Goal: Information Seeking & Learning: Compare options

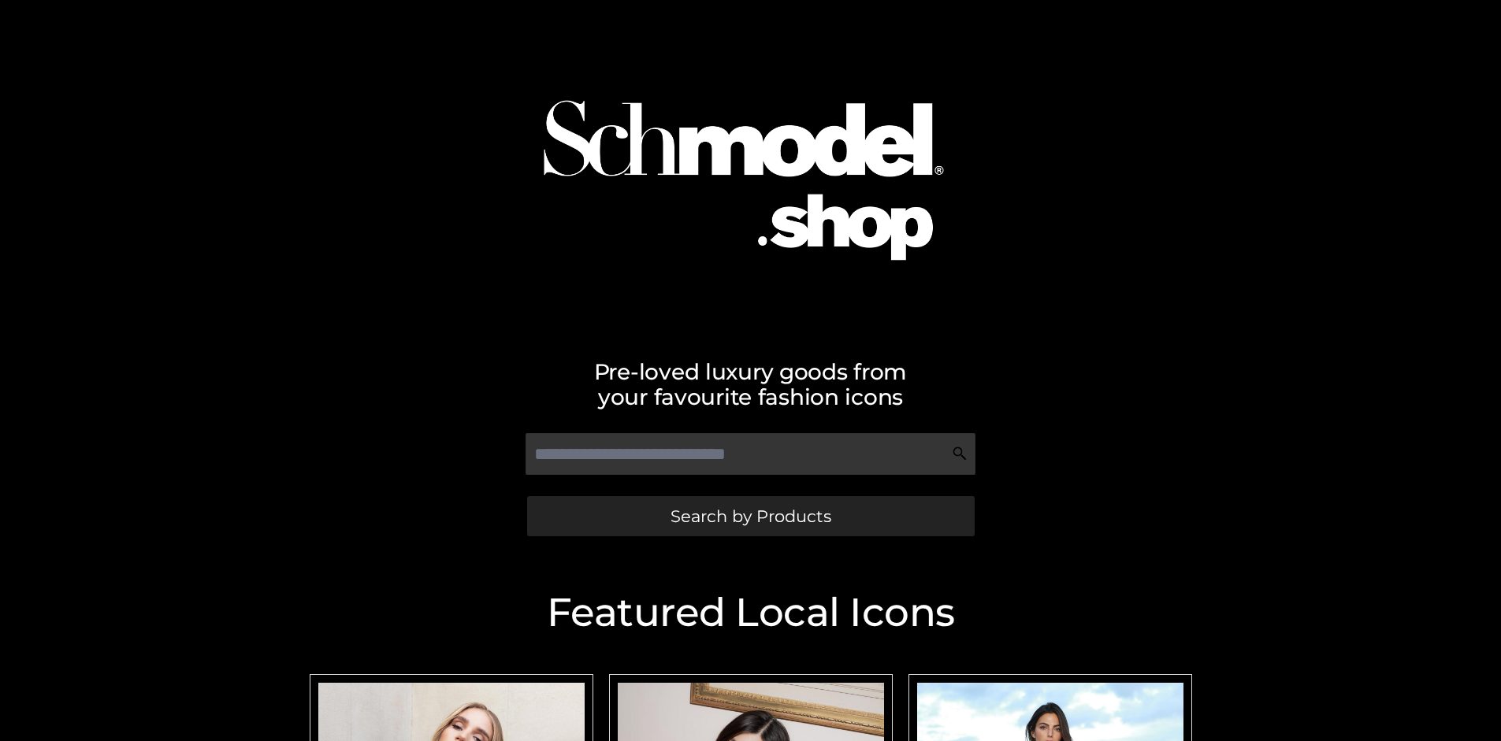
click at [750, 516] on span "Search by Products" at bounding box center [750, 516] width 161 height 17
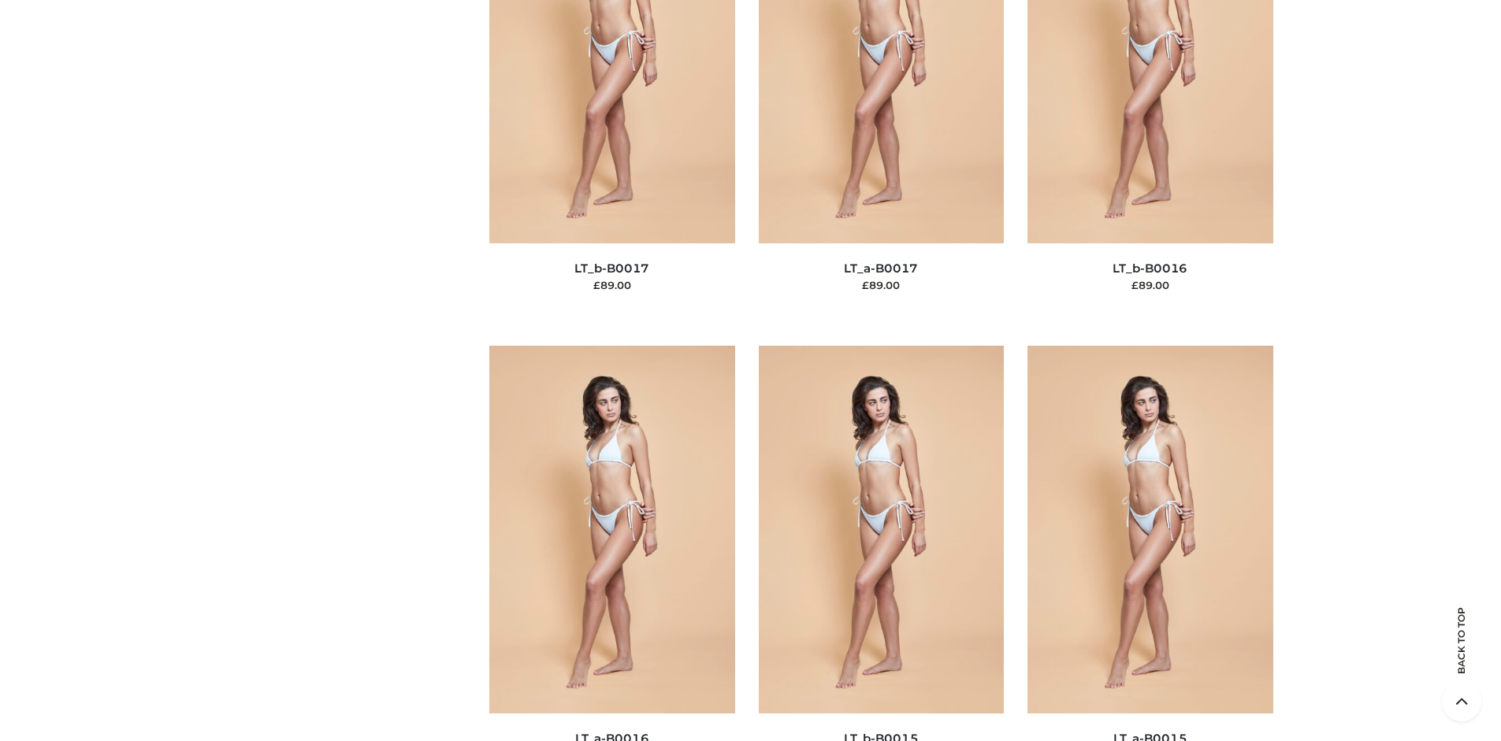
scroll to position [5288, 0]
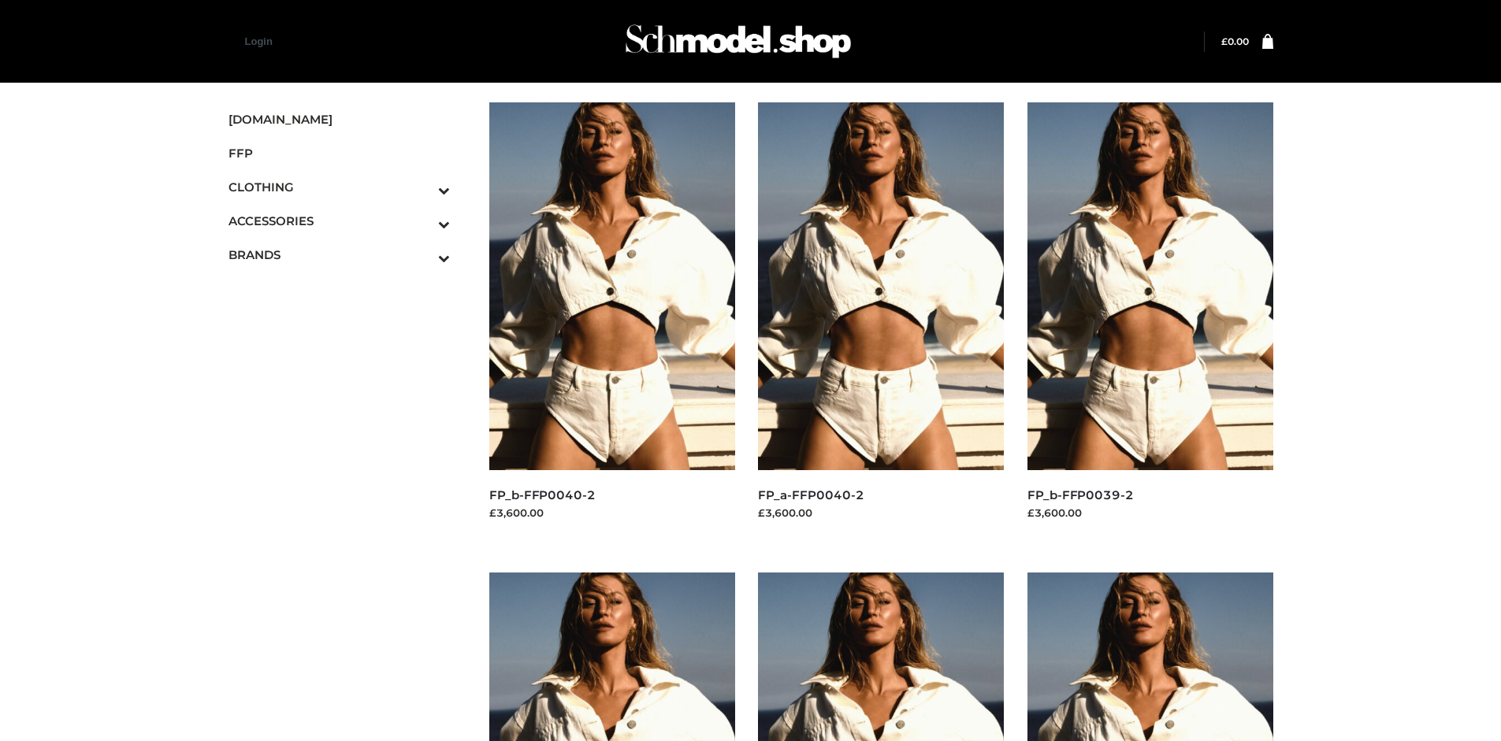
scroll to position [1212, 0]
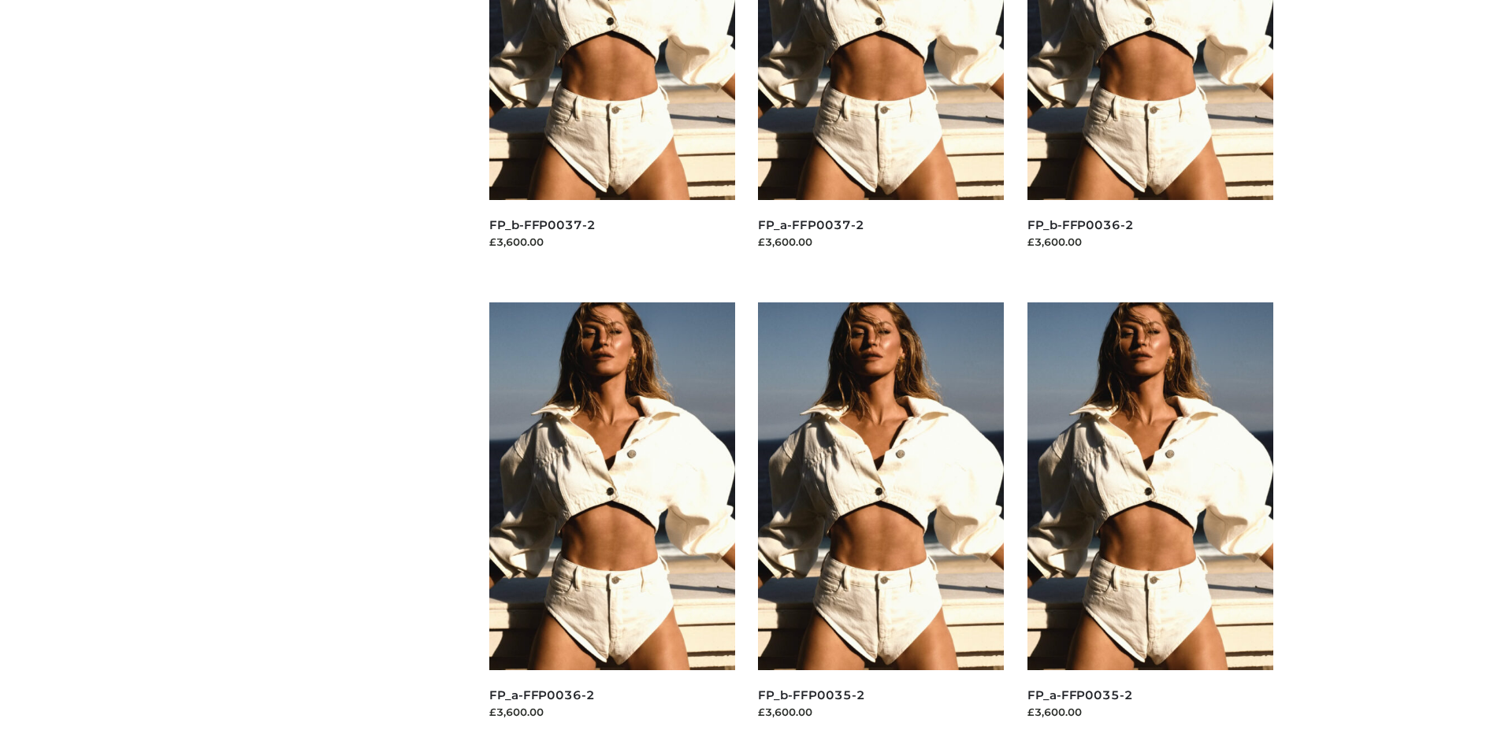
click at [1150, 522] on img at bounding box center [1150, 487] width 246 height 368
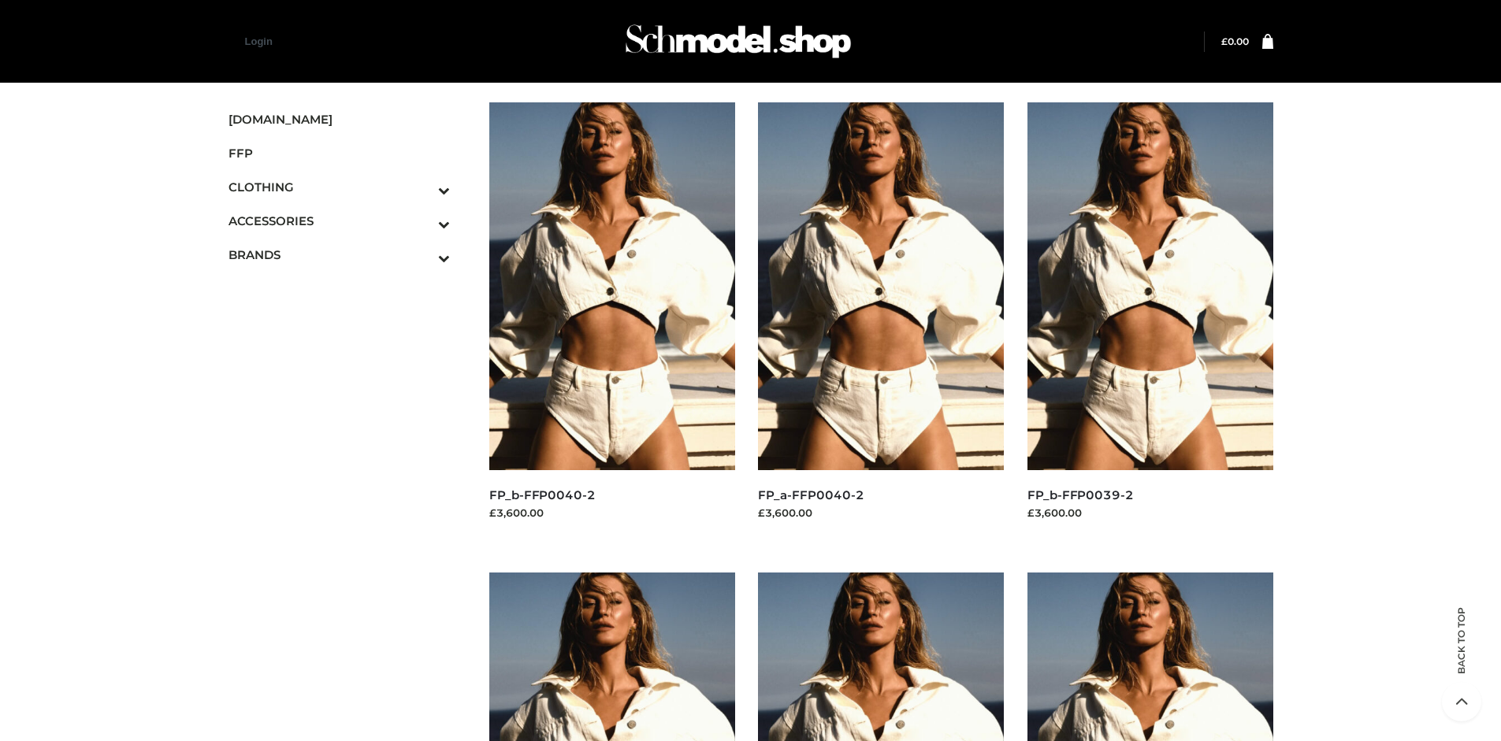
click at [611, 321] on img at bounding box center [612, 286] width 246 height 368
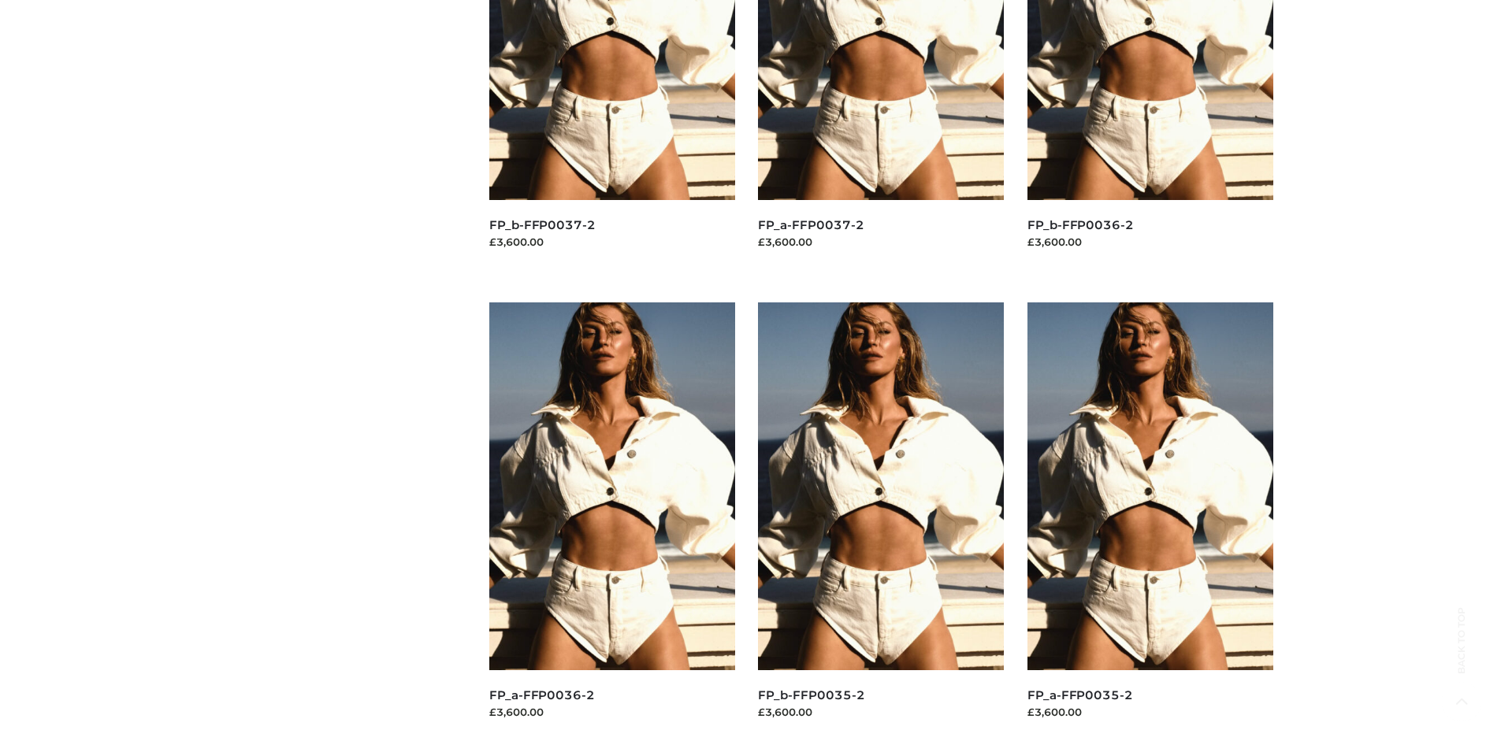
click at [881, 522] on img at bounding box center [881, 487] width 246 height 368
click at [611, 522] on img at bounding box center [612, 487] width 246 height 368
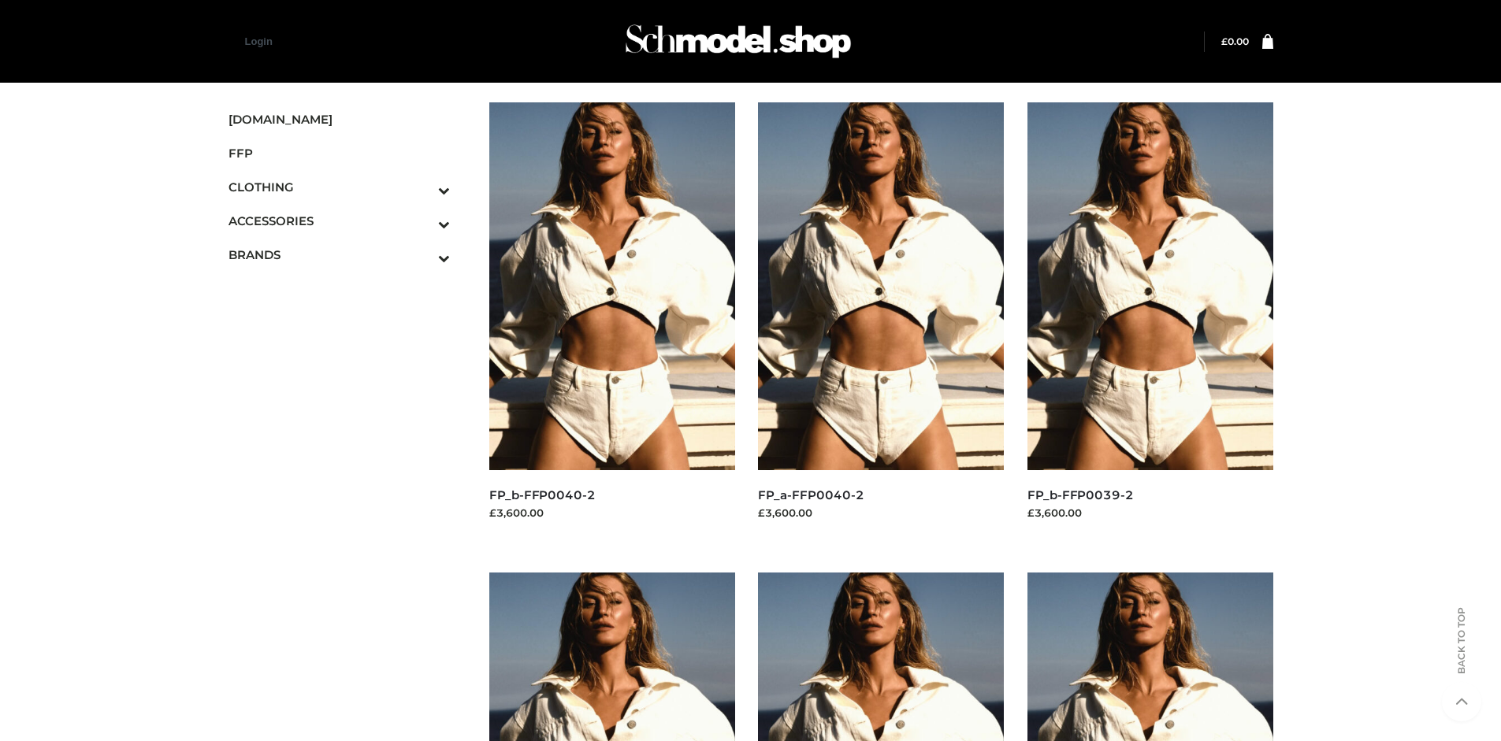
click at [422, 254] on icon "Toggle Submenu" at bounding box center [361, 258] width 176 height 18
click at [347, 288] on span "OPP SWIMWEAR" at bounding box center [347, 289] width 206 height 18
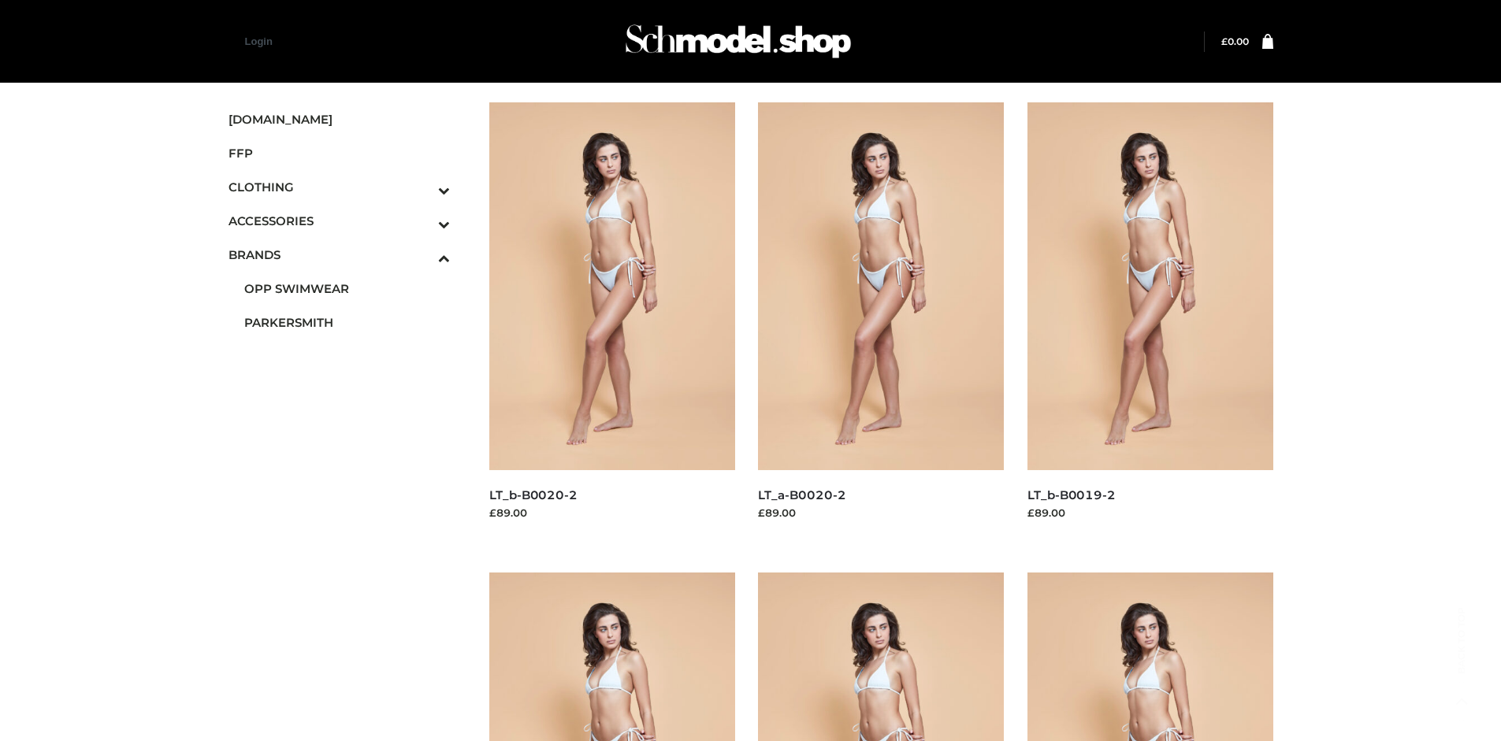
scroll to position [741, 0]
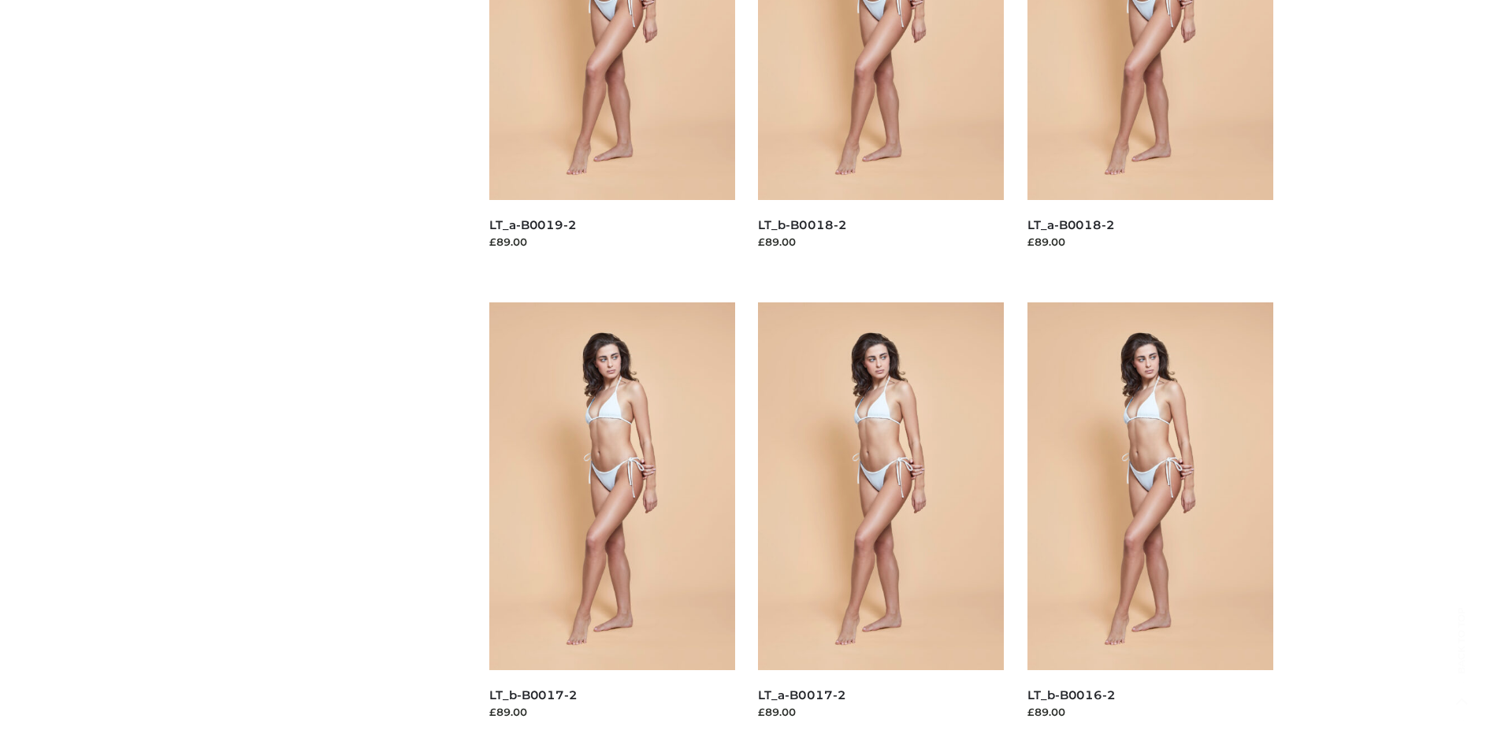
click at [611, 522] on img at bounding box center [612, 487] width 246 height 368
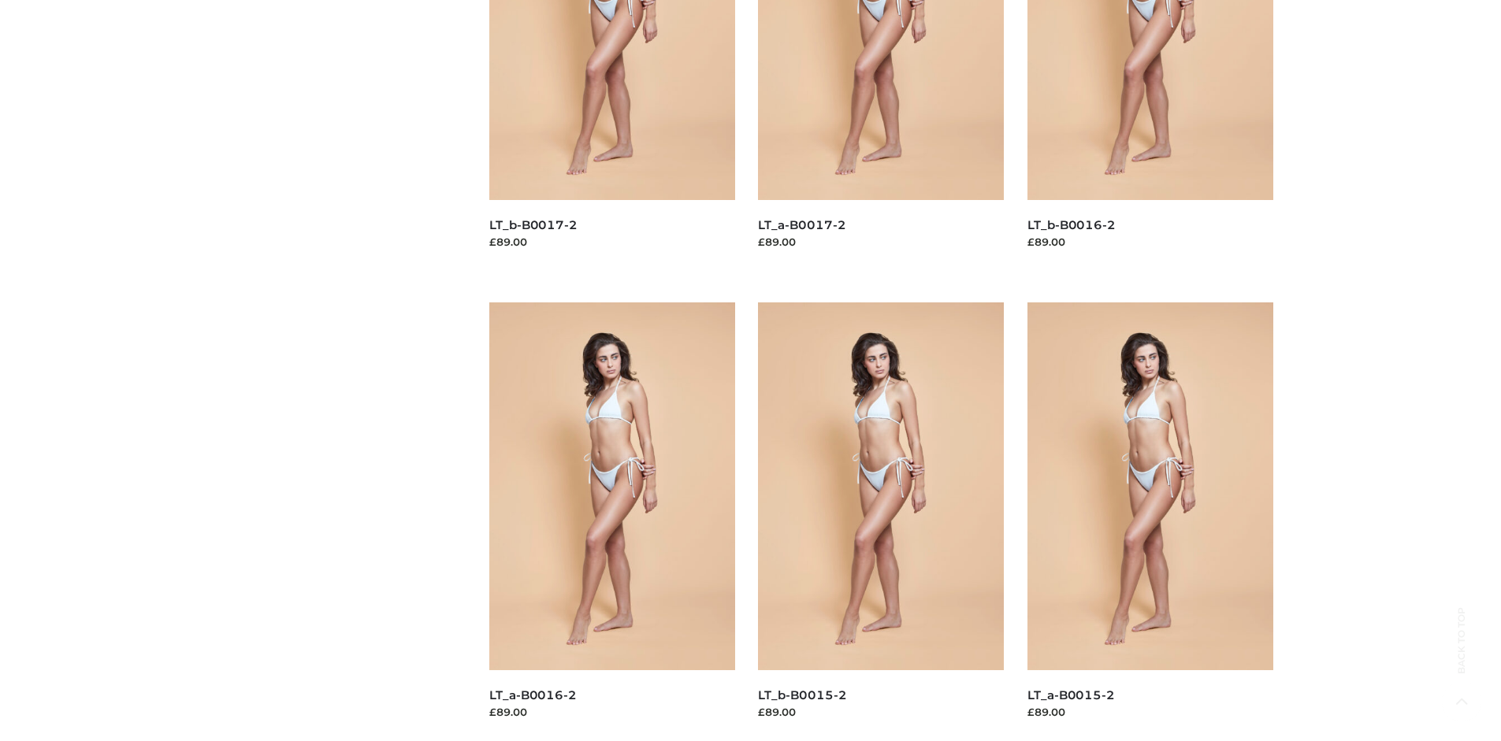
click at [611, 522] on img at bounding box center [612, 487] width 246 height 368
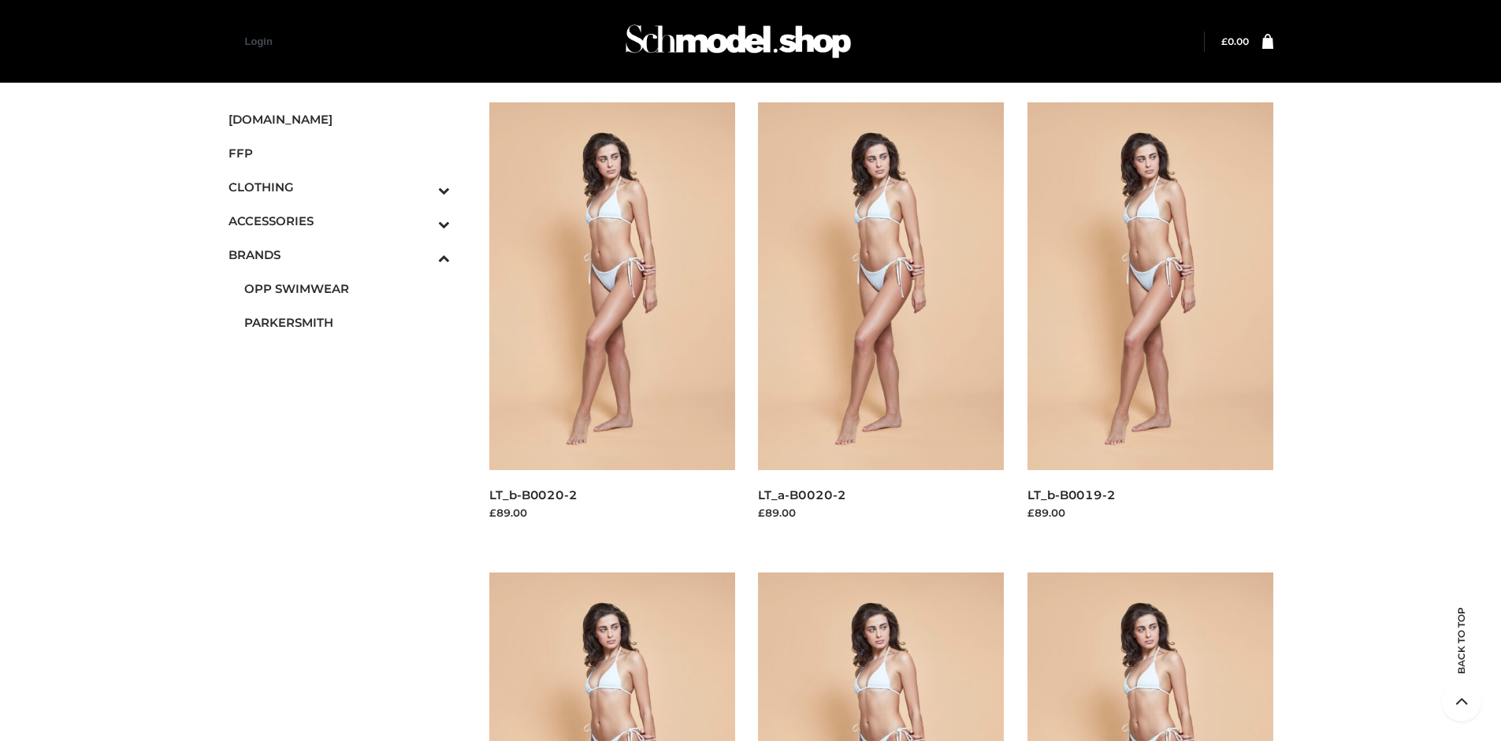
click at [881, 321] on img at bounding box center [881, 286] width 246 height 368
click at [422, 187] on icon "Toggle Submenu" at bounding box center [361, 190] width 176 height 18
click at [347, 322] on span "TWO PIECE" at bounding box center [347, 323] width 206 height 18
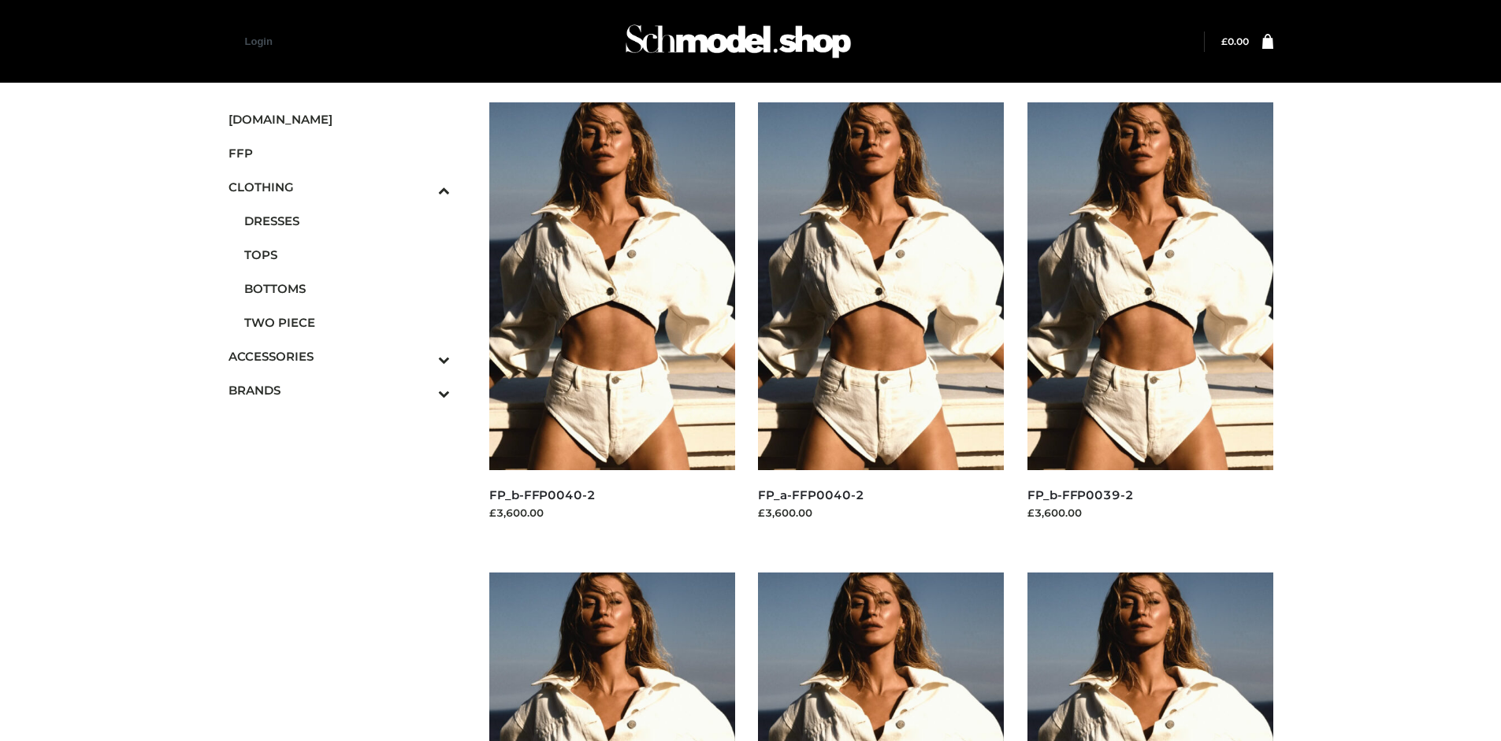
click at [1150, 321] on img at bounding box center [1150, 286] width 246 height 368
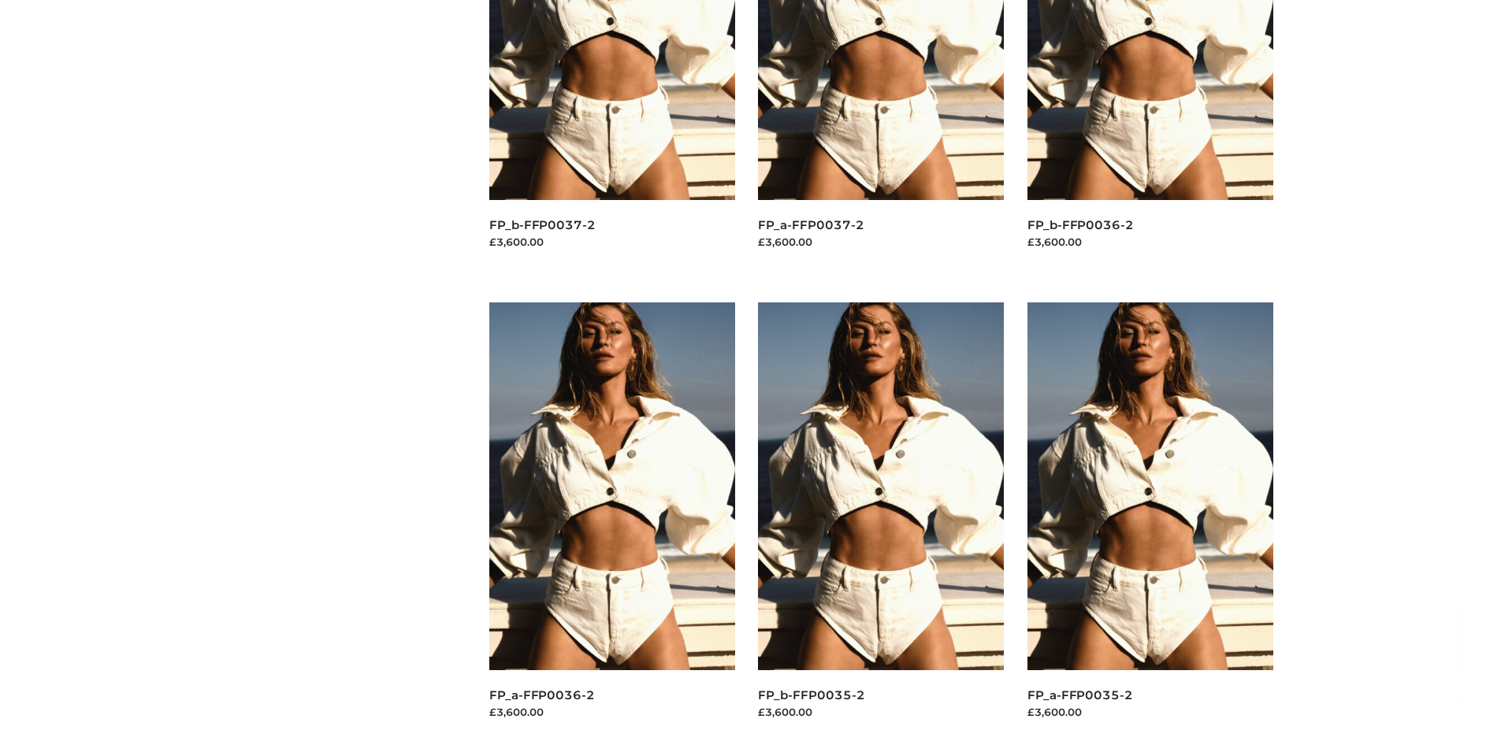
click at [1150, 522] on img at bounding box center [1150, 487] width 246 height 368
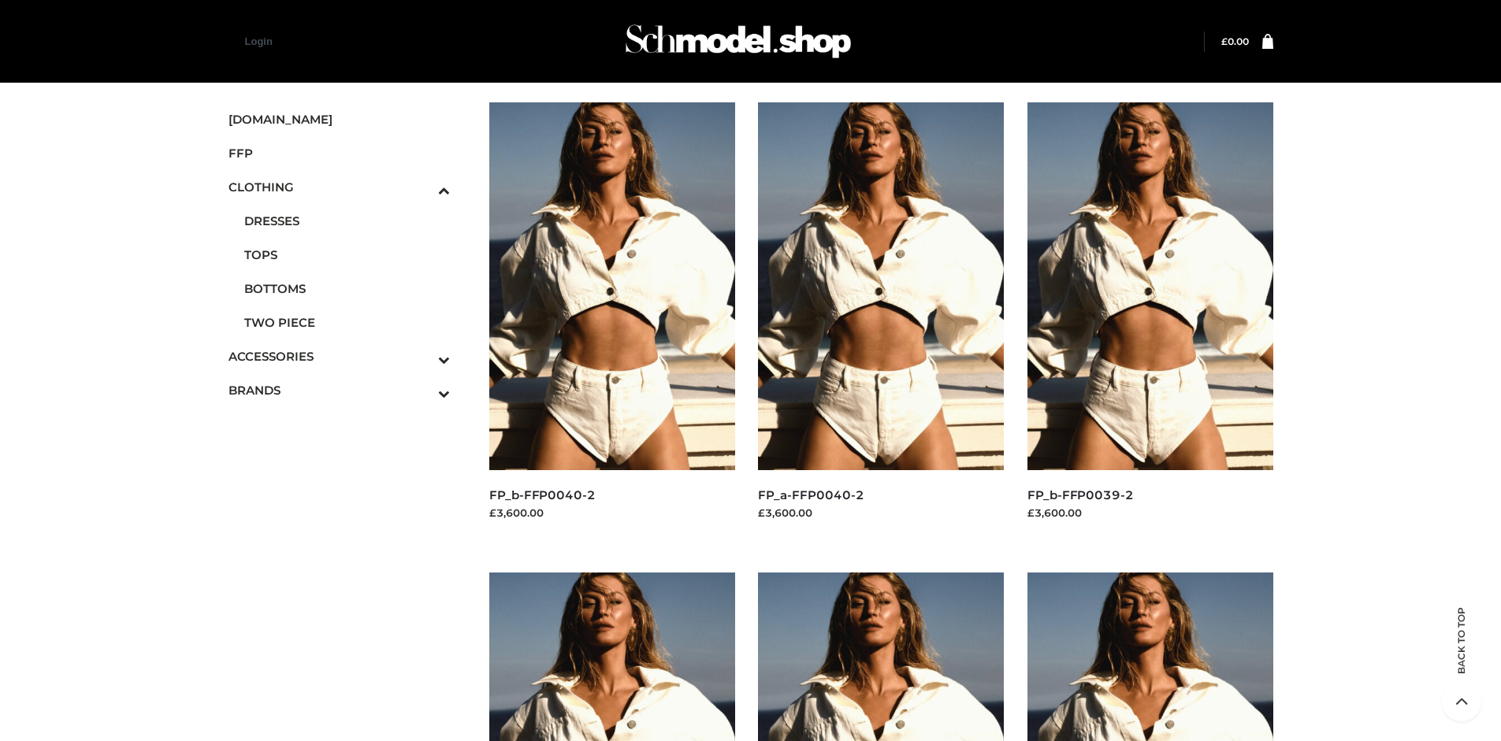
click at [611, 321] on img at bounding box center [612, 286] width 246 height 368
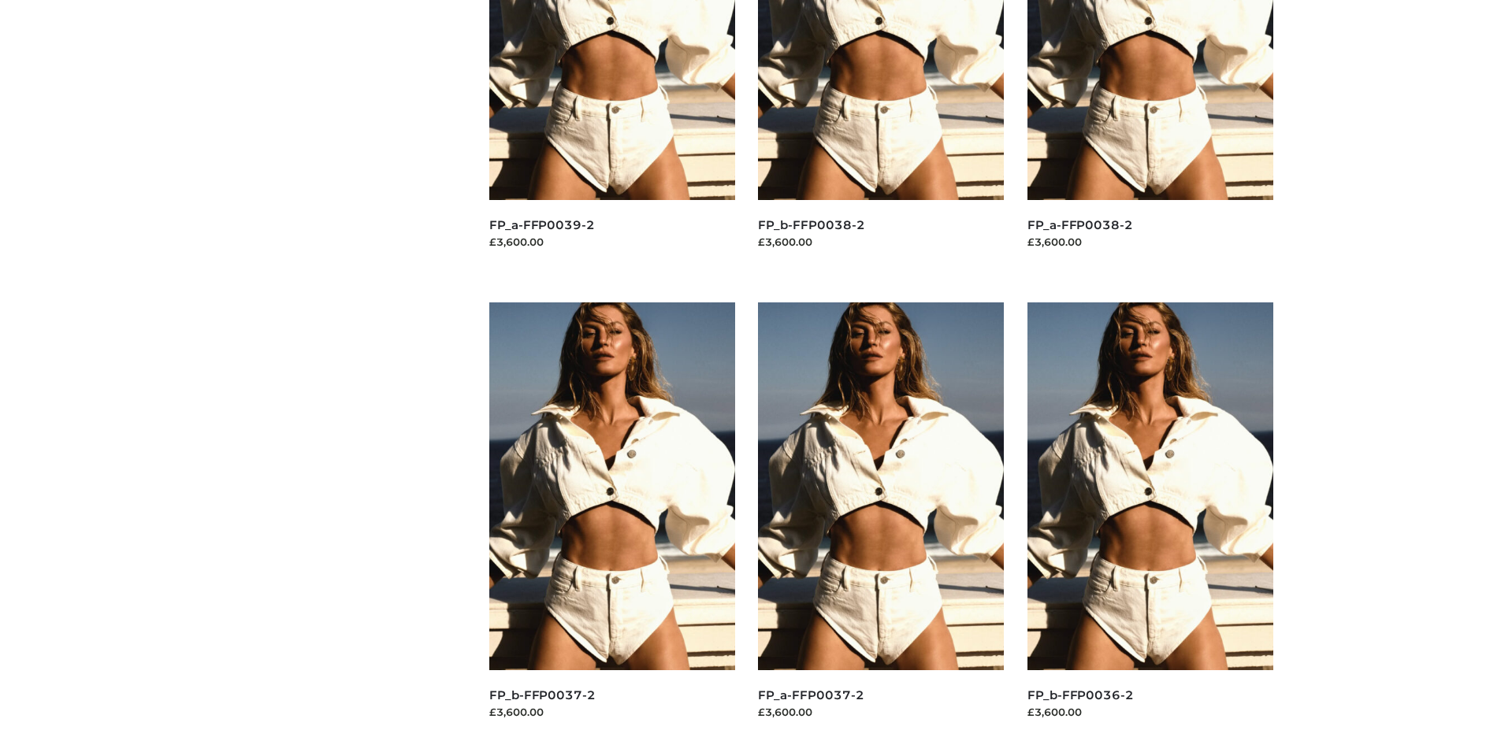
click at [1150, 522] on img at bounding box center [1150, 487] width 246 height 368
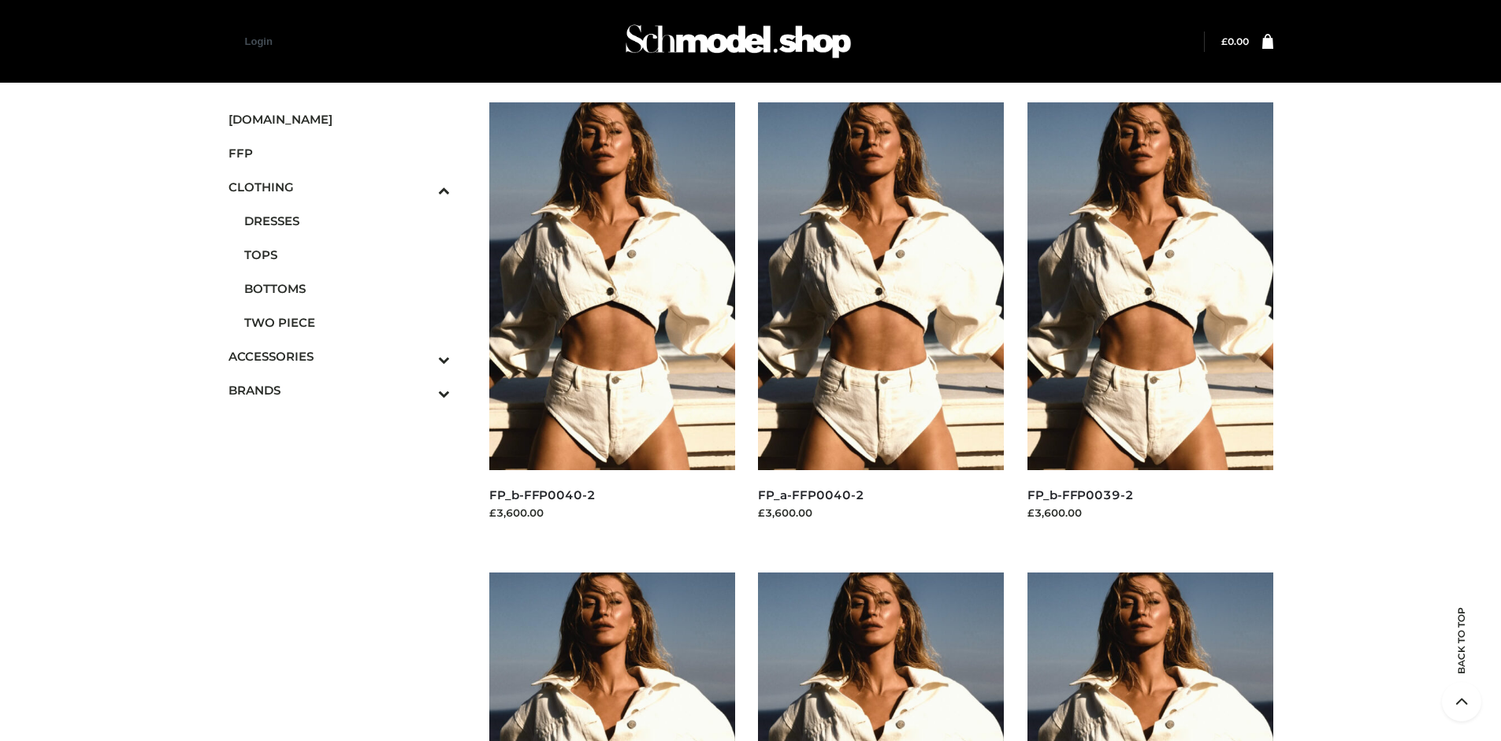
click at [422, 356] on icon "Toggle Submenu" at bounding box center [361, 360] width 176 height 18
click at [347, 379] on span "BAGS" at bounding box center [347, 388] width 206 height 18
